Goal: Navigation & Orientation: Find specific page/section

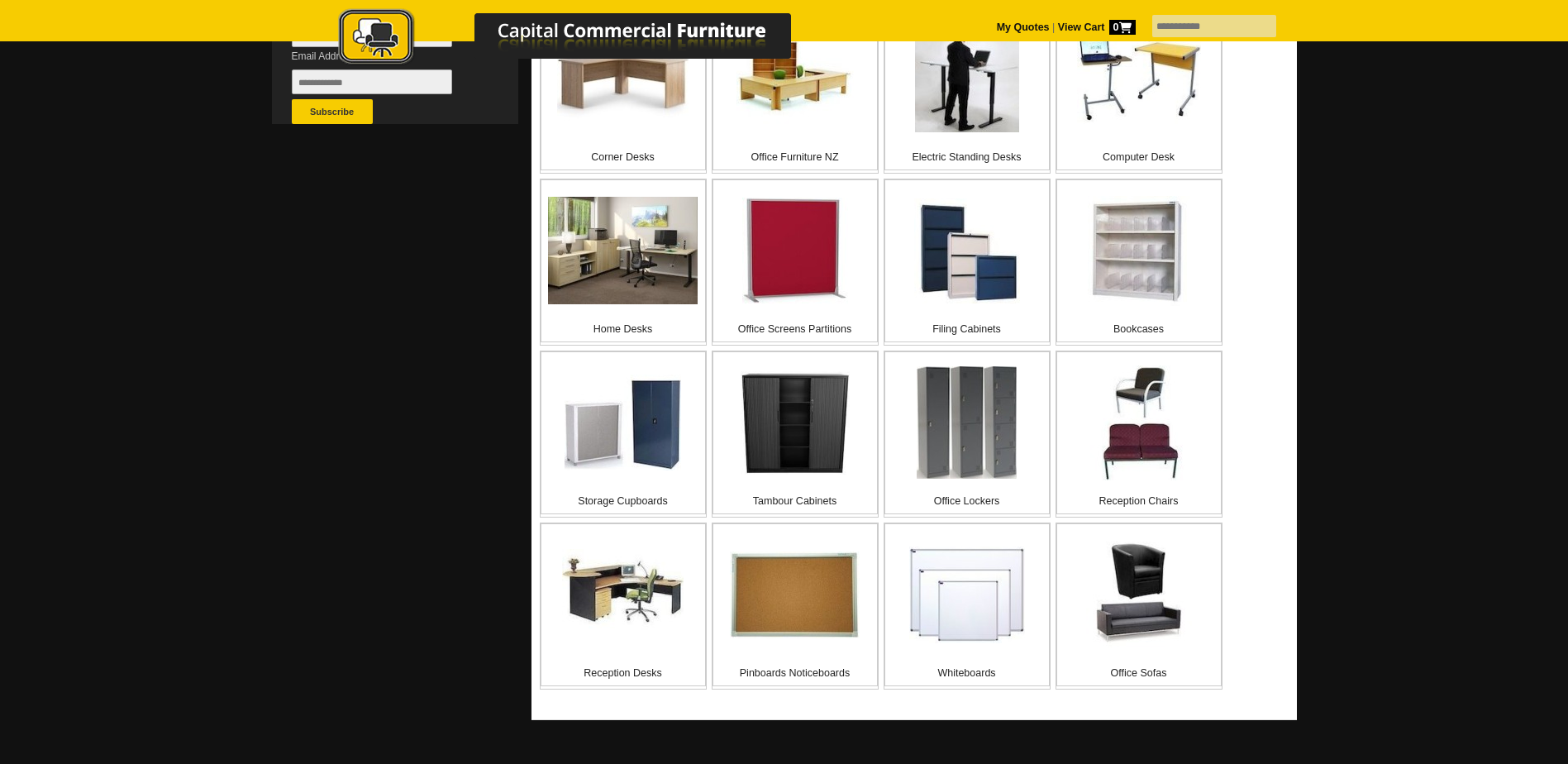
scroll to position [662, 0]
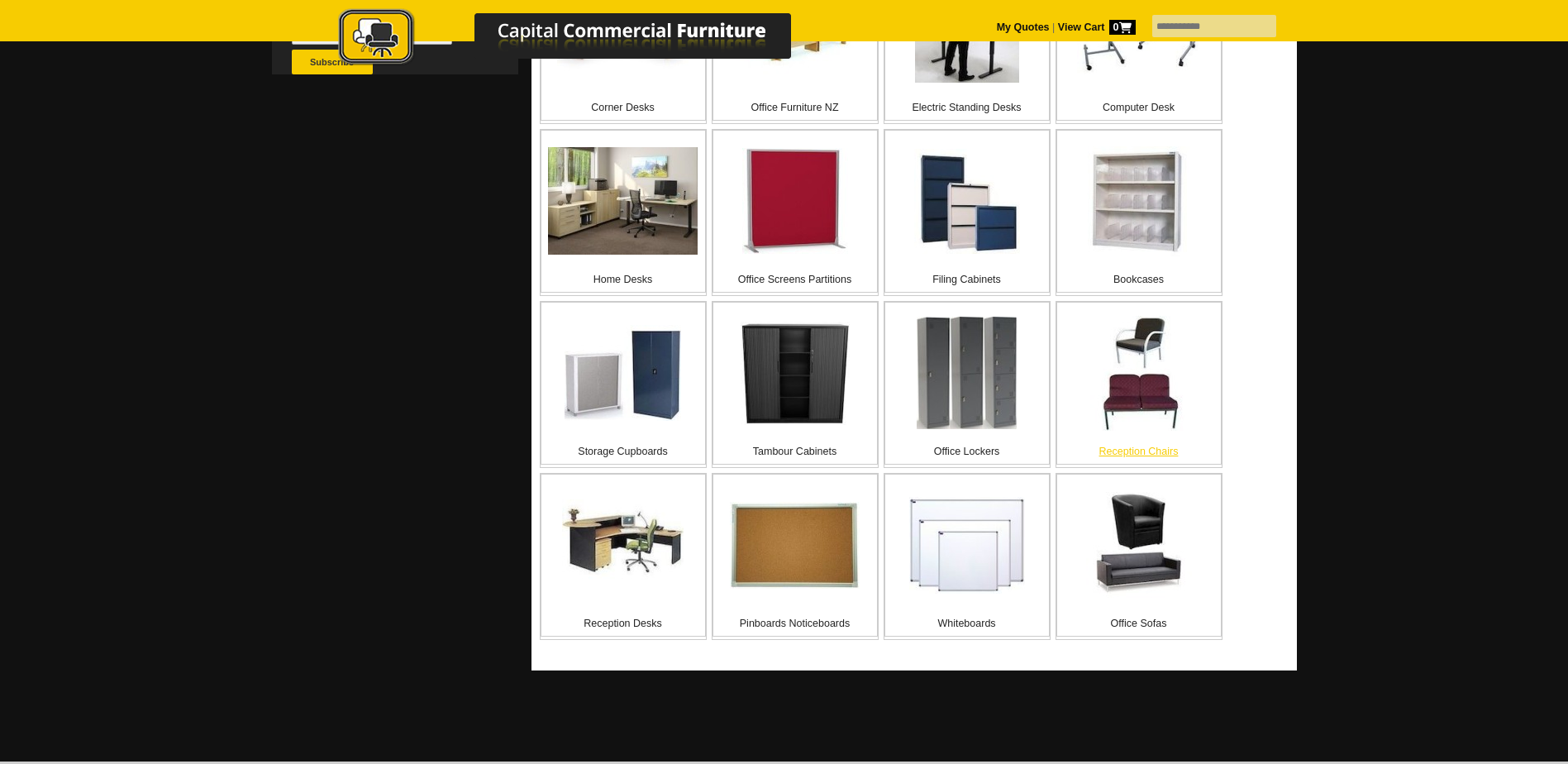
click at [1153, 455] on p "Reception Chairs" at bounding box center [1139, 451] width 163 height 17
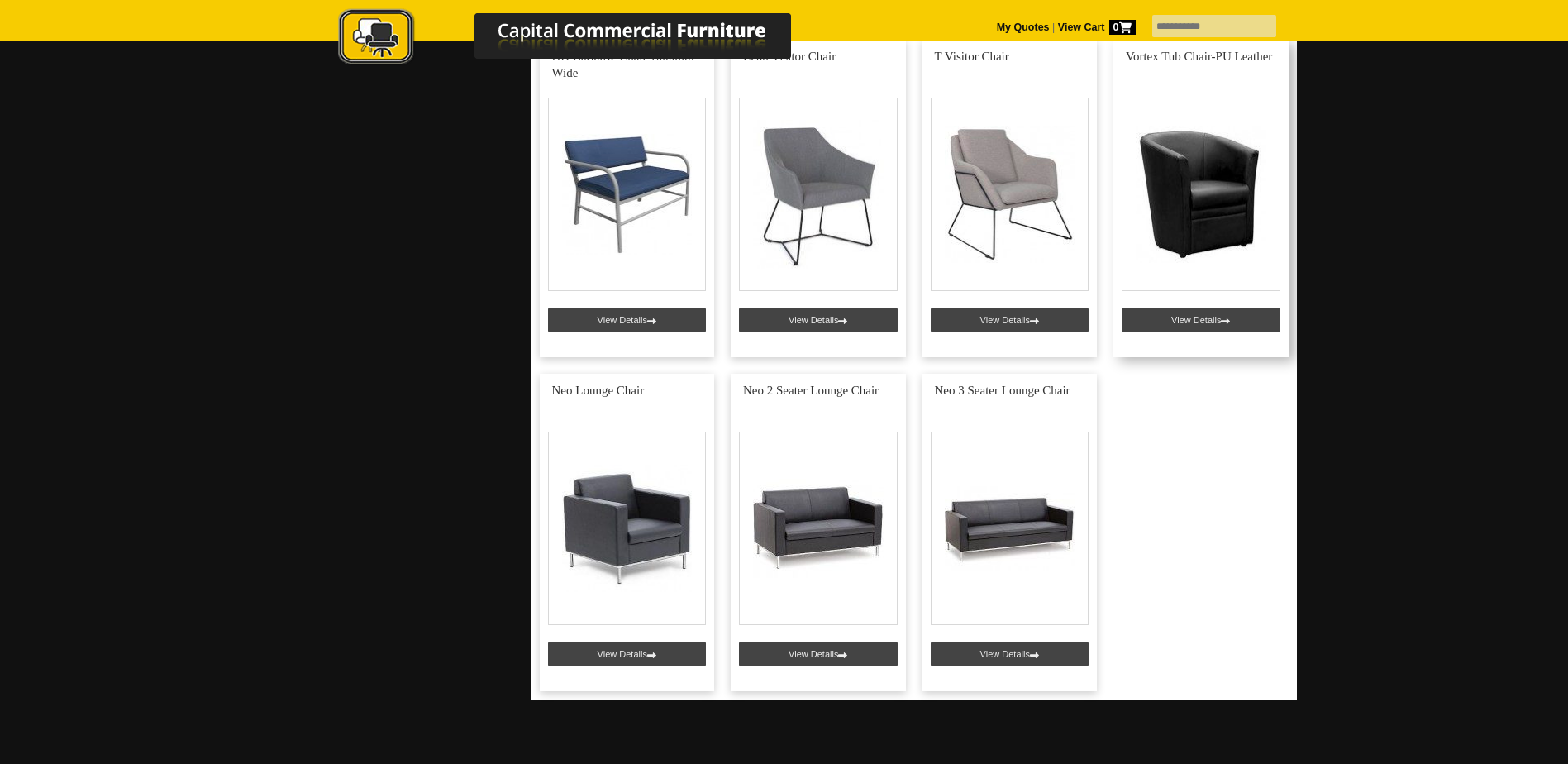
scroll to position [5456, 0]
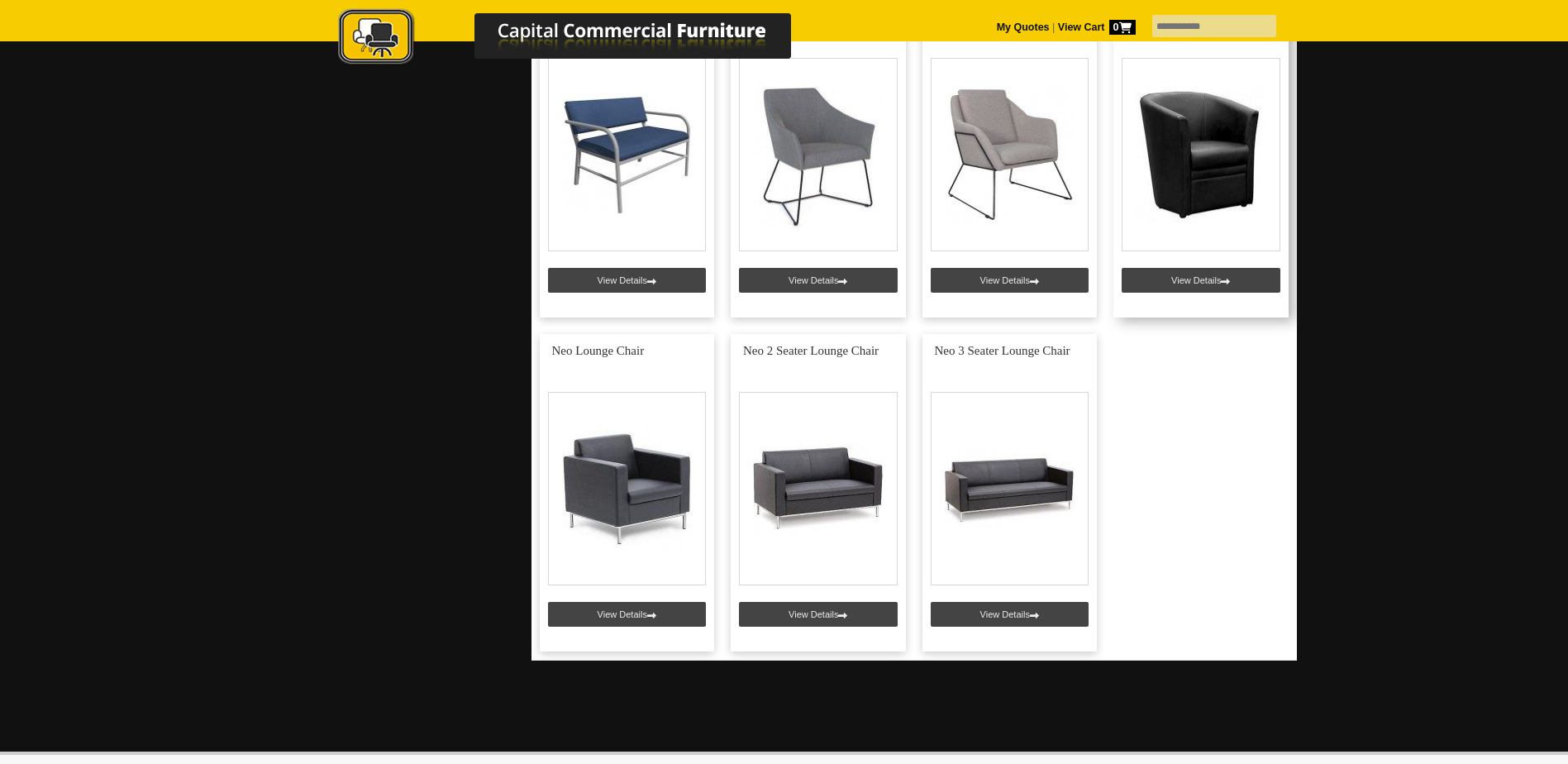
click at [1200, 283] on link at bounding box center [1201, 158] width 175 height 317
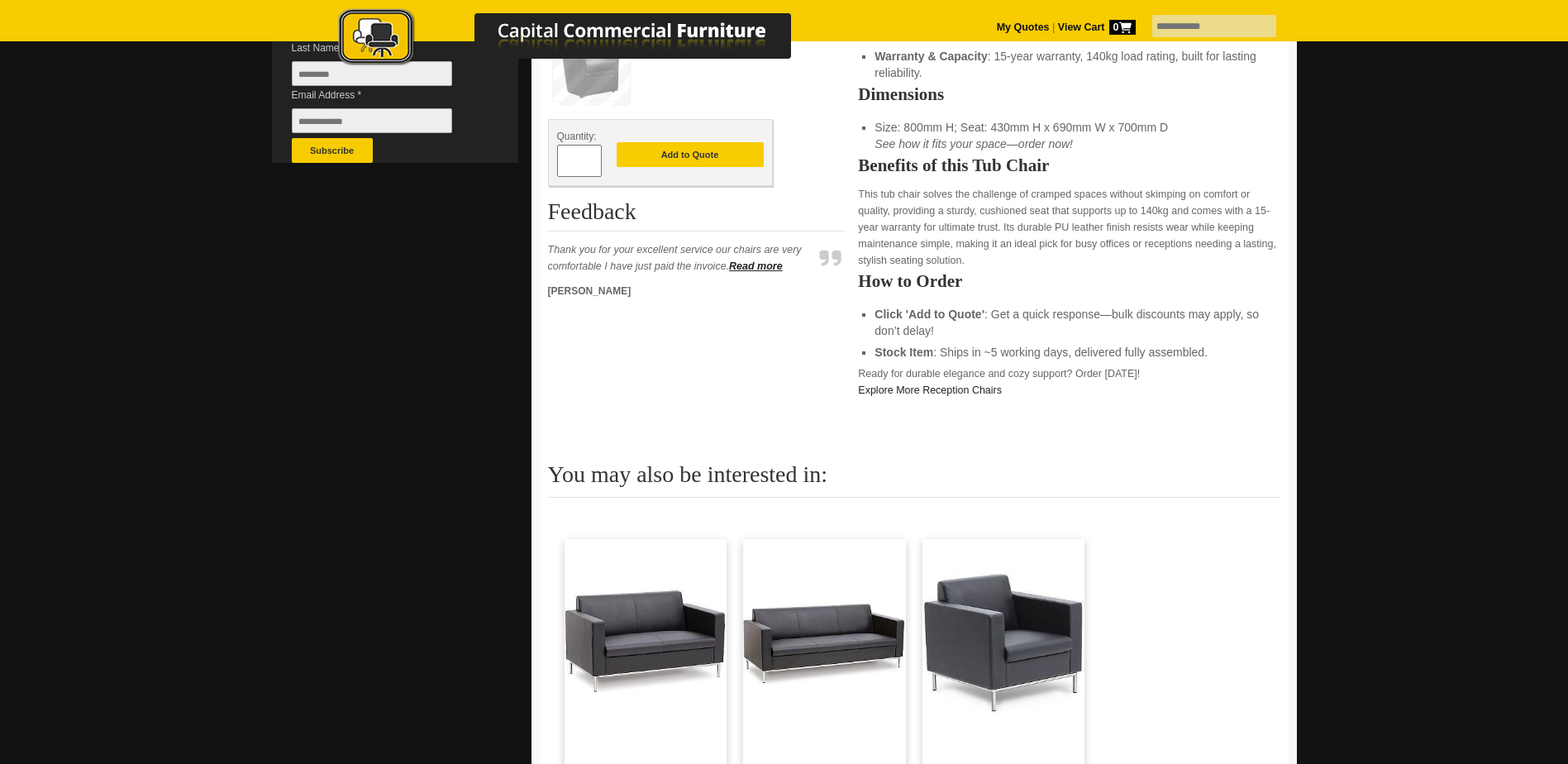
scroll to position [744, 0]
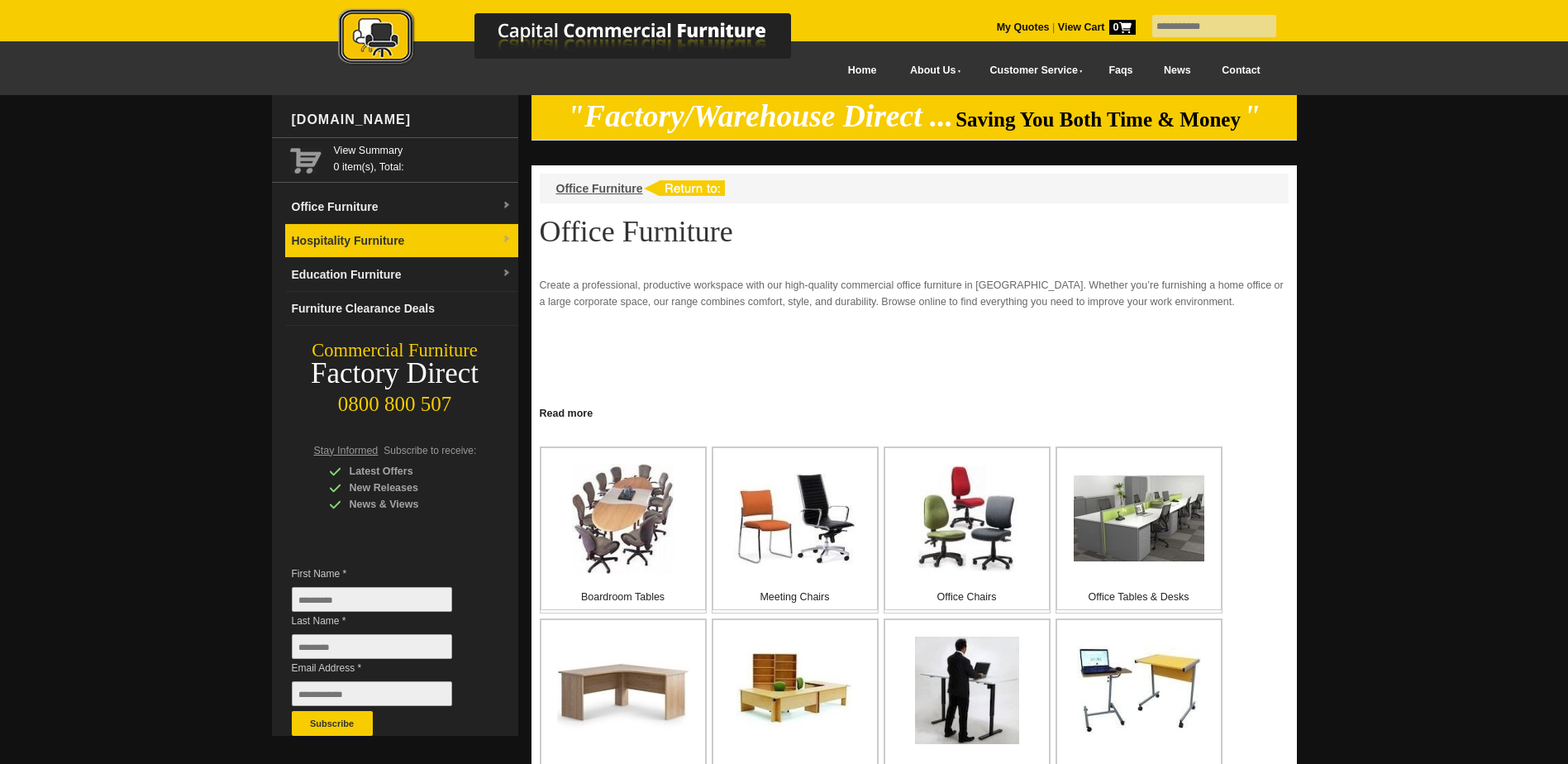
click at [400, 243] on link "Hospitality Furniture" at bounding box center [402, 241] width 233 height 34
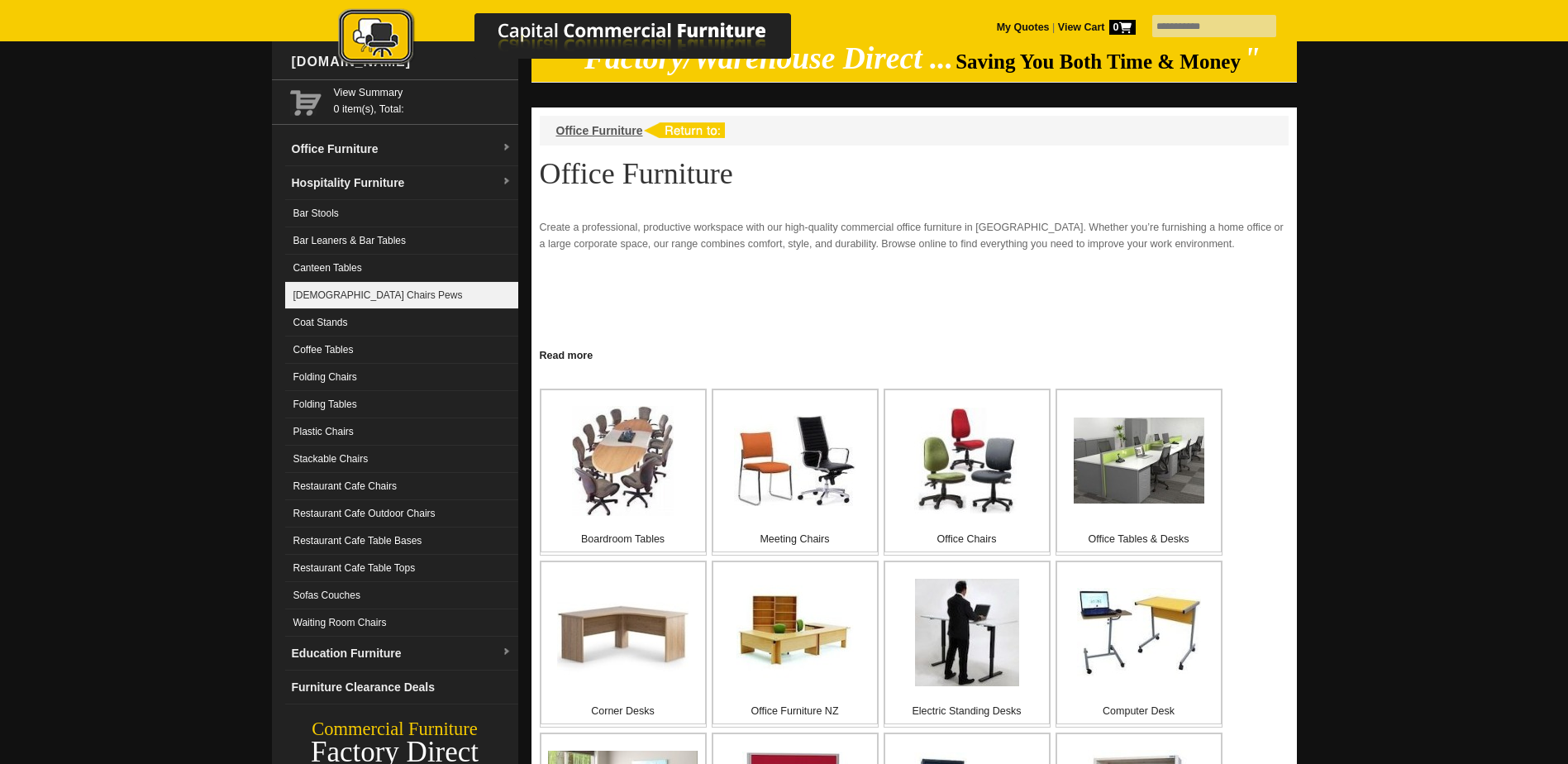
scroll to position [83, 0]
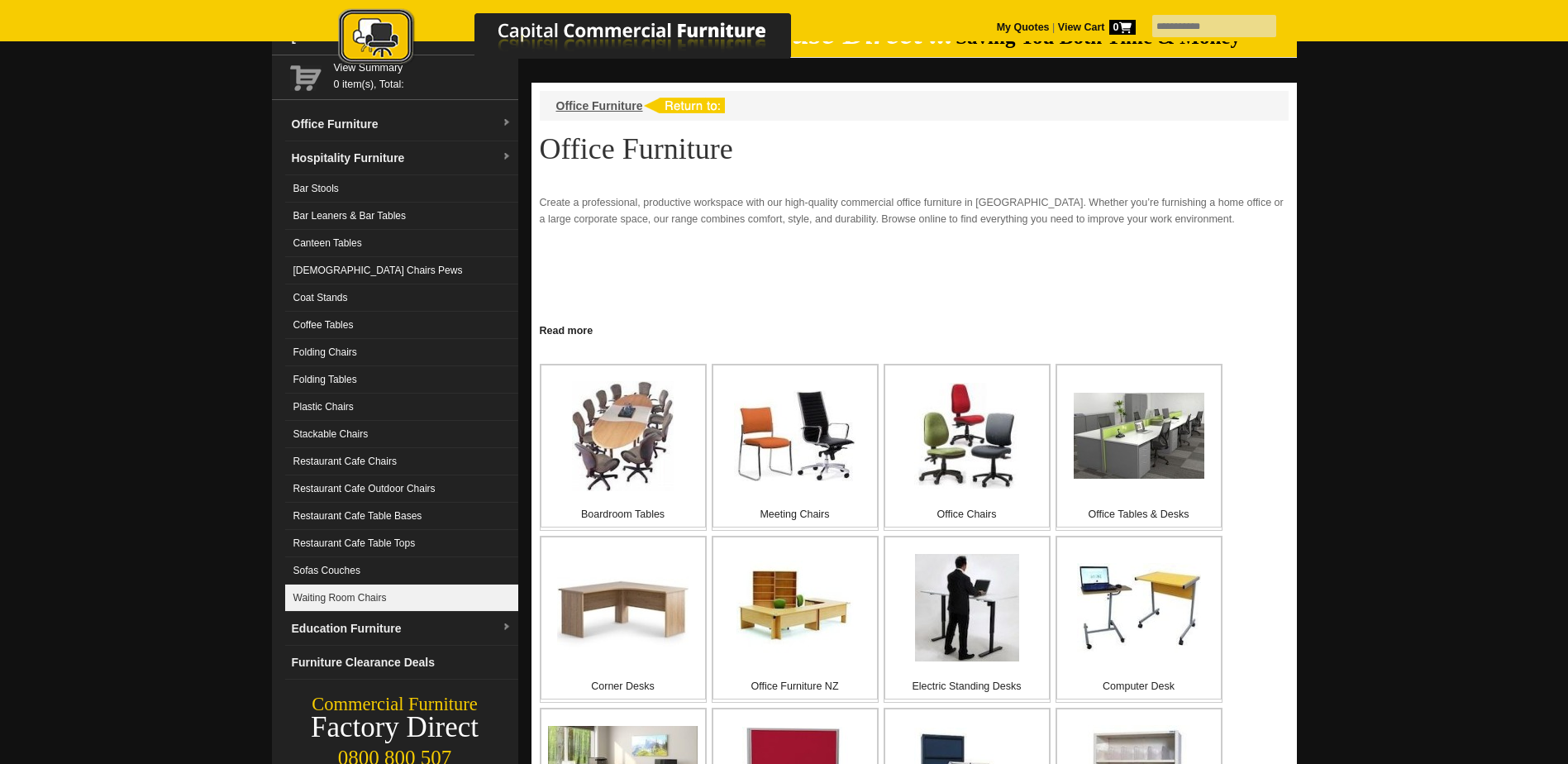
click at [379, 602] on link "Waiting Room Chairs" at bounding box center [402, 598] width 233 height 28
